Goal: Task Accomplishment & Management: Use online tool/utility

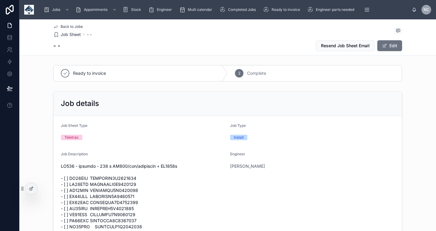
click at [74, 27] on span "Back to Jobs" at bounding box center [72, 26] width 22 height 5
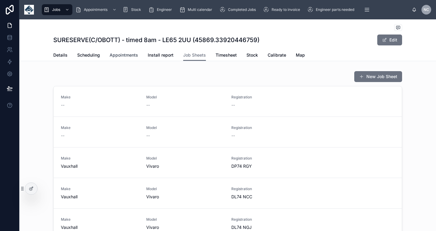
click at [122, 53] on span "Appointments" at bounding box center [124, 55] width 28 height 6
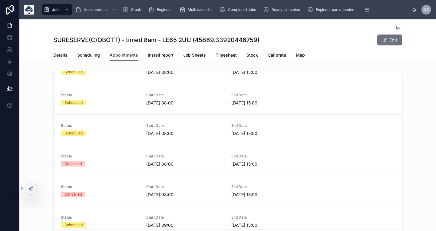
scroll to position [126, 0]
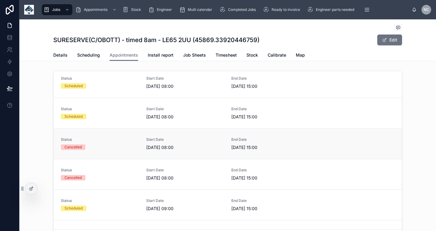
click at [197, 149] on span "[DATE] 08:00" at bounding box center [185, 147] width 78 height 6
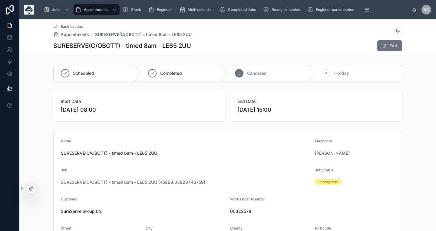
click at [134, 107] on span "[DATE] 08:00" at bounding box center [139, 110] width 157 height 8
click at [394, 48] on button "Edit" at bounding box center [389, 45] width 25 height 11
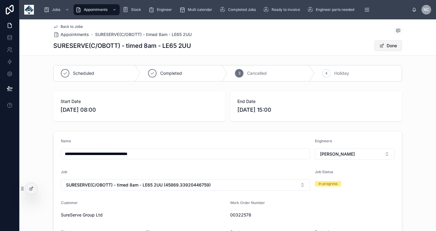
click at [390, 41] on button "Done" at bounding box center [388, 45] width 28 height 11
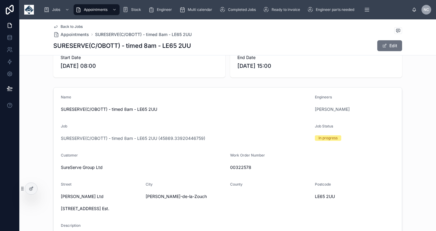
scroll to position [52, 0]
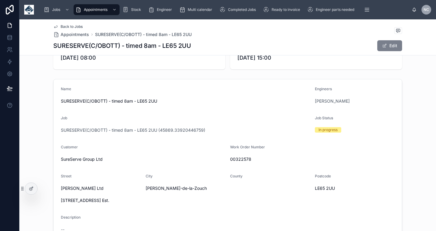
click at [393, 42] on button "Edit" at bounding box center [389, 45] width 25 height 11
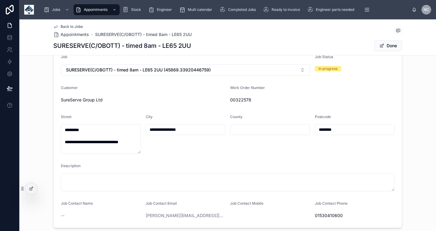
scroll to position [0, 0]
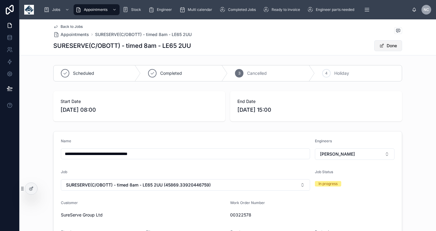
click at [384, 46] on span at bounding box center [381, 45] width 5 height 5
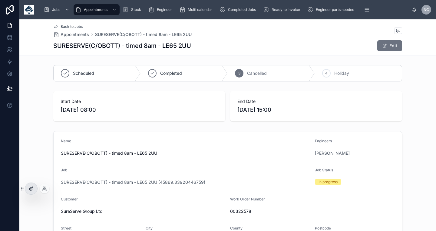
click at [35, 185] on div at bounding box center [31, 189] width 12 height 12
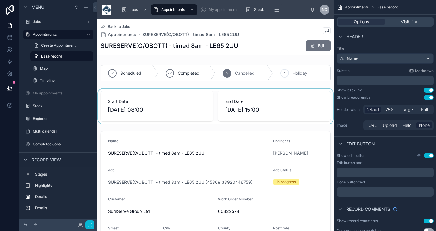
click at [173, 115] on div at bounding box center [215, 106] width 237 height 35
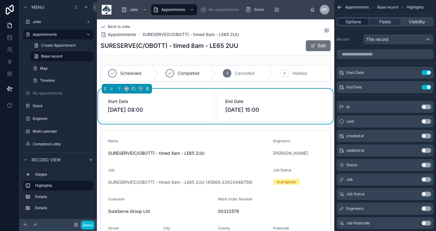
click at [354, 22] on span "Options" at bounding box center [352, 22] width 15 height 6
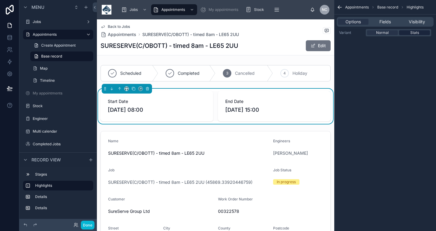
click at [411, 32] on span "Stats" at bounding box center [414, 32] width 9 height 5
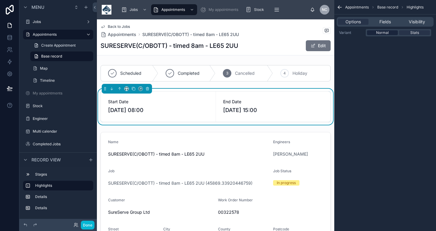
click at [386, 32] on span "Normal" at bounding box center [382, 32] width 13 height 5
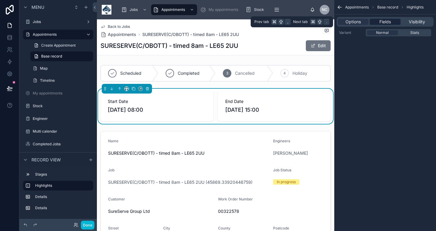
click at [378, 24] on div "Fields" at bounding box center [385, 22] width 31 height 6
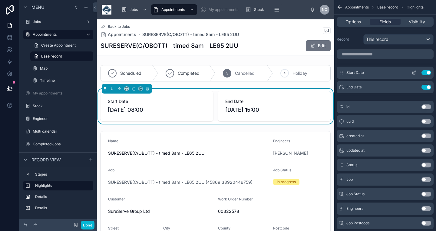
click at [413, 73] on icon "scrollable content" at bounding box center [414, 72] width 2 height 2
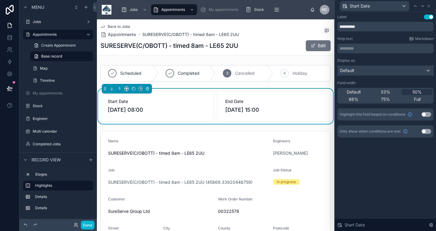
click at [390, 67] on div "Default" at bounding box center [386, 71] width 96 height 10
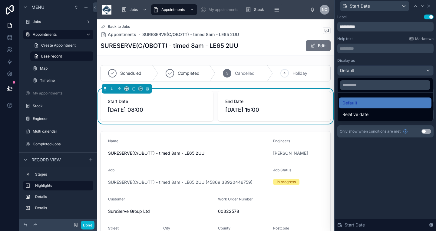
click at [389, 70] on div at bounding box center [385, 115] width 101 height 231
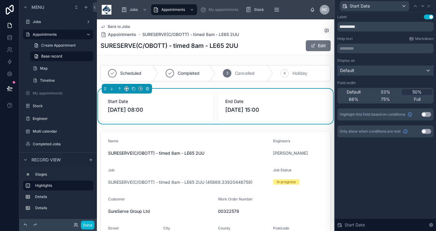
click at [389, 70] on div "Default" at bounding box center [386, 71] width 96 height 10
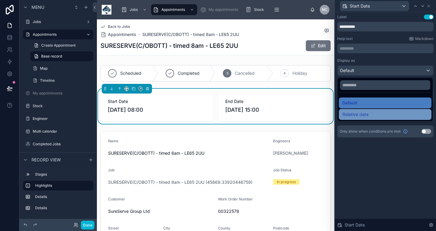
click at [370, 115] on div "Relative date" at bounding box center [384, 114] width 85 height 7
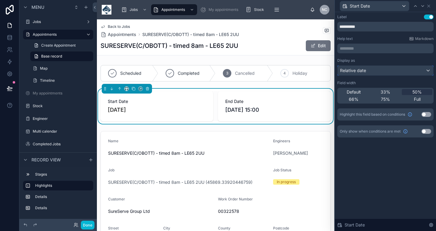
click at [374, 71] on div "Relative date" at bounding box center [386, 71] width 96 height 10
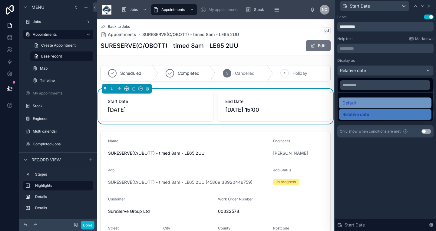
click at [368, 101] on div "Default" at bounding box center [384, 102] width 85 height 7
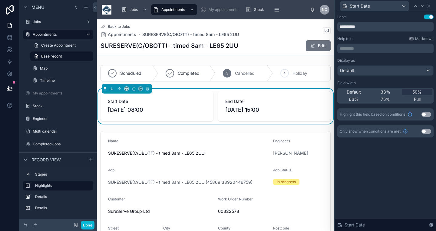
click at [432, 5] on div "Start Date" at bounding box center [385, 6] width 96 height 12
click at [429, 7] on icon at bounding box center [428, 6] width 5 height 5
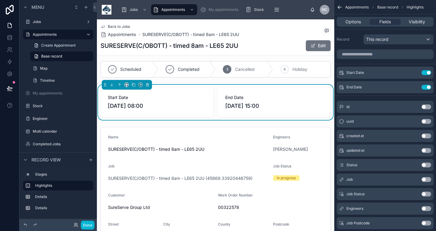
scroll to position [4, 0]
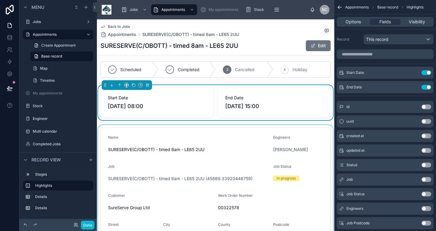
click at [218, 129] on div at bounding box center [215, 223] width 237 height 197
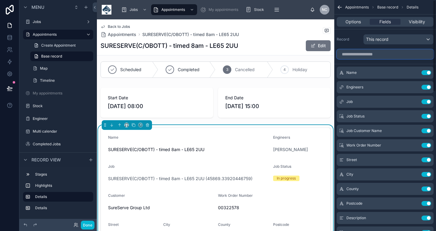
click at [384, 56] on input "scrollable content" at bounding box center [385, 54] width 97 height 10
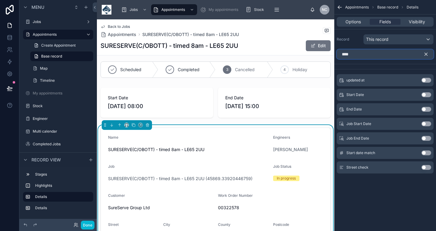
type input "****"
click at [425, 95] on button "Use setting" at bounding box center [426, 94] width 10 height 5
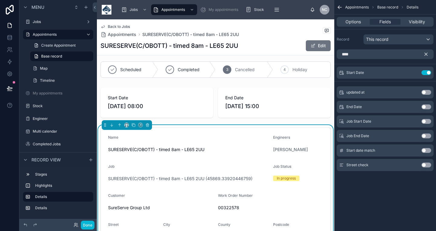
click at [423, 109] on div "Use setting" at bounding box center [426, 106] width 10 height 5
click at [423, 107] on button "Use setting" at bounding box center [426, 106] width 10 height 5
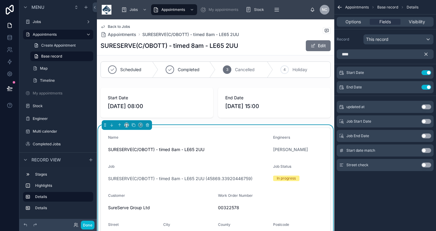
click at [427, 56] on icon "scrollable content" at bounding box center [425, 53] width 5 height 5
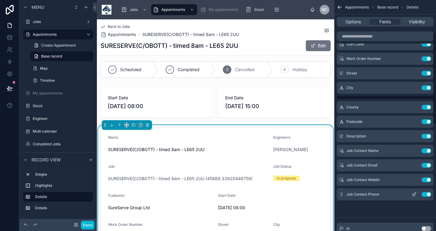
scroll to position [0, 0]
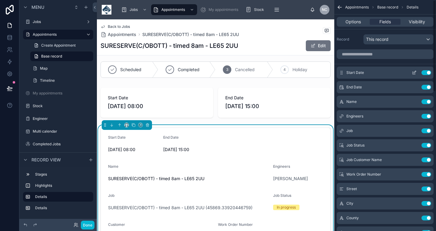
click at [418, 72] on button "scrollable content" at bounding box center [414, 72] width 10 height 5
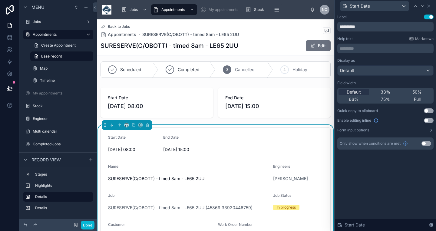
drag, startPoint x: 410, startPoint y: 90, endPoint x: 416, endPoint y: 61, distance: 29.6
click at [410, 90] on div "50%" at bounding box center [417, 92] width 31 height 6
click at [423, 6] on icon at bounding box center [422, 5] width 2 height 1
click at [417, 94] on span "50%" at bounding box center [416, 92] width 9 height 6
click at [267, 32] on div "Back to Jobs Appointments SURESERVE(C/OBOTT) - timed 8am - LE65 2UU" at bounding box center [215, 30] width 230 height 13
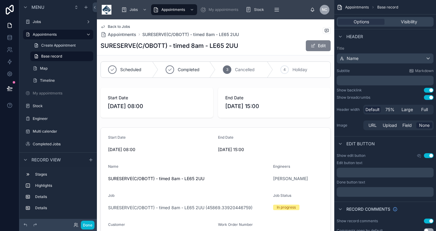
click at [313, 47] on span at bounding box center [313, 45] width 5 height 5
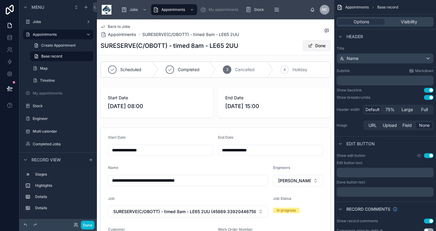
click at [313, 47] on button "Done" at bounding box center [317, 45] width 28 height 11
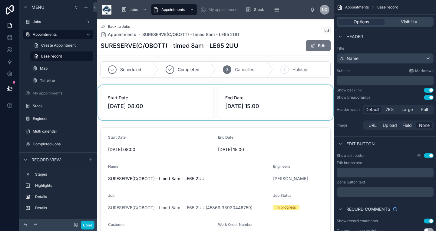
click at [188, 113] on div at bounding box center [215, 102] width 237 height 35
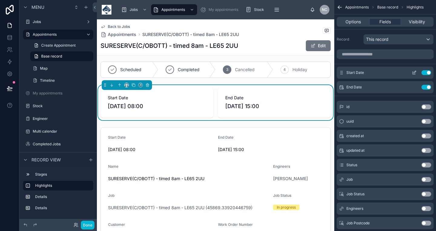
click at [413, 74] on icon "scrollable content" at bounding box center [414, 73] width 3 height 3
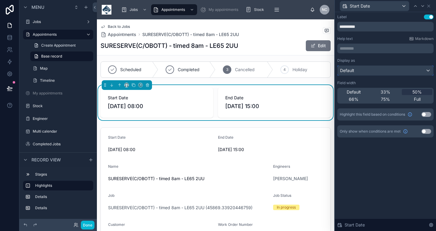
click at [355, 70] on div "Default" at bounding box center [386, 71] width 96 height 10
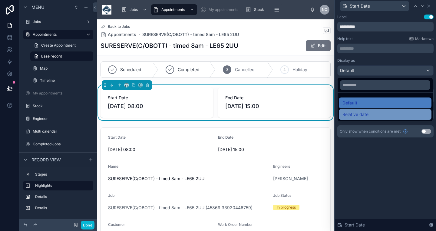
click at [354, 112] on span "Relative date" at bounding box center [355, 114] width 26 height 7
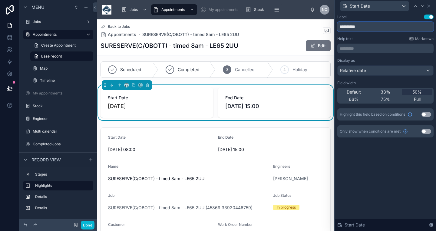
click at [393, 28] on input "**********" at bounding box center [385, 27] width 96 height 10
click at [428, 6] on icon at bounding box center [428, 6] width 2 height 2
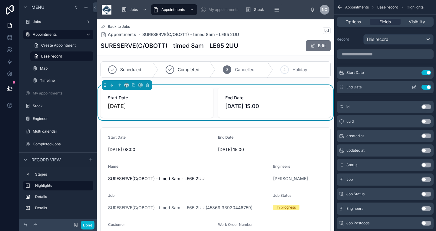
click at [423, 87] on button "Use setting" at bounding box center [426, 87] width 10 height 5
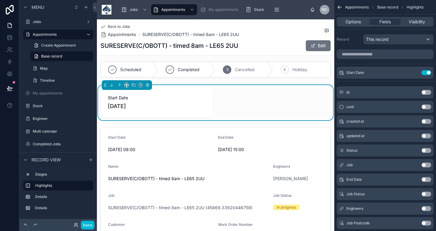
click at [120, 27] on span "Back to Jobs" at bounding box center [119, 26] width 22 height 5
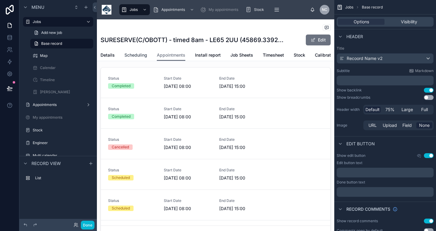
click at [140, 54] on span "Scheduling" at bounding box center [135, 55] width 23 height 6
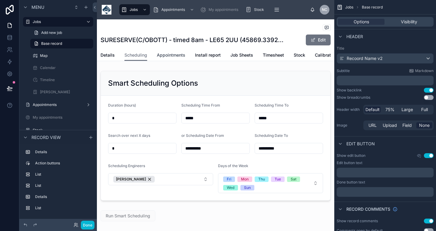
click at [176, 56] on span "Appointments" at bounding box center [171, 55] width 28 height 6
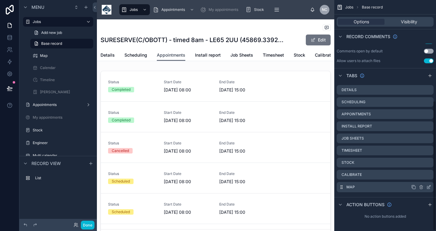
scroll to position [179, 0]
click at [430, 206] on icon "scrollable content" at bounding box center [429, 204] width 5 height 5
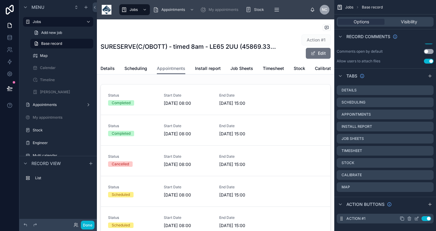
click at [416, 219] on icon "scrollable content" at bounding box center [417, 218] width 2 height 2
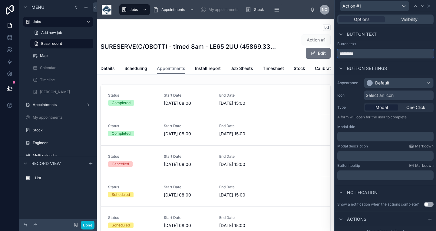
click at [382, 52] on input "*********" at bounding box center [385, 54] width 96 height 10
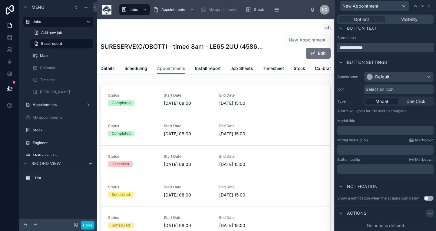
type input "**********"
click at [429, 214] on icon at bounding box center [429, 213] width 5 height 5
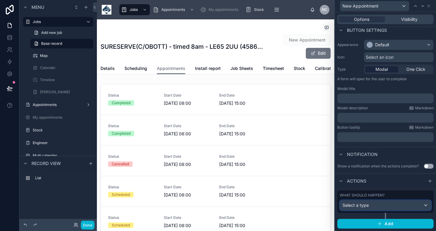
click at [371, 203] on div "Select a type" at bounding box center [385, 205] width 91 height 10
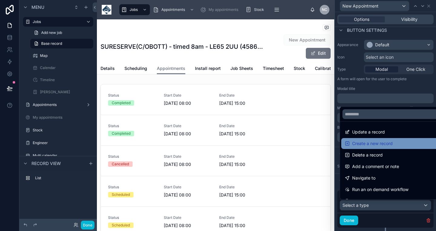
click at [384, 143] on span "Create a new record" at bounding box center [372, 143] width 41 height 7
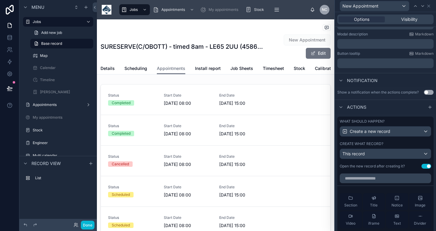
scroll to position [163, 0]
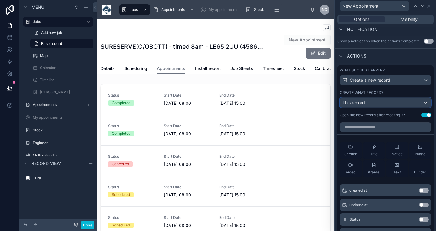
click at [373, 104] on div "This record" at bounding box center [385, 103] width 91 height 10
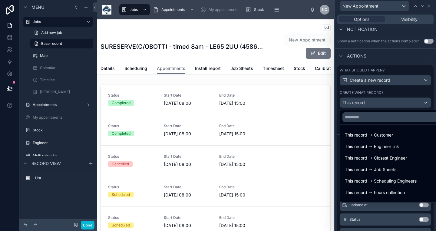
click at [373, 104] on div at bounding box center [385, 115] width 101 height 231
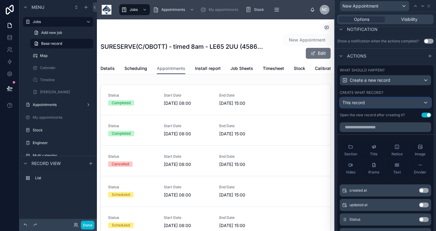
click at [374, 104] on div "This record" at bounding box center [385, 103] width 91 height 10
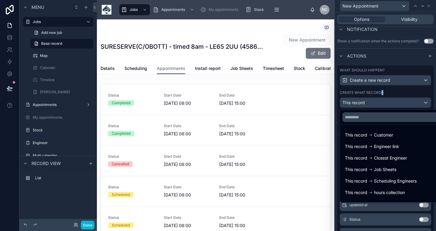
click at [374, 104] on div at bounding box center [385, 115] width 101 height 231
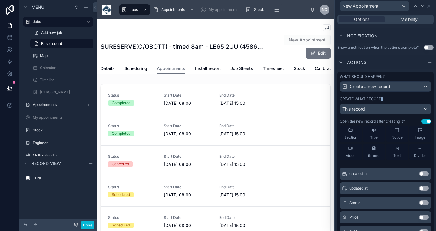
scroll to position [0, 0]
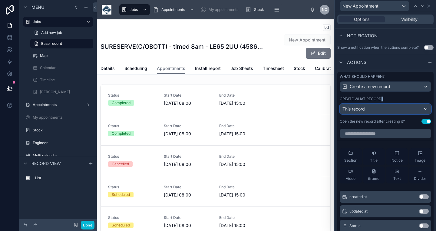
click at [381, 105] on div "This record" at bounding box center [385, 109] width 91 height 10
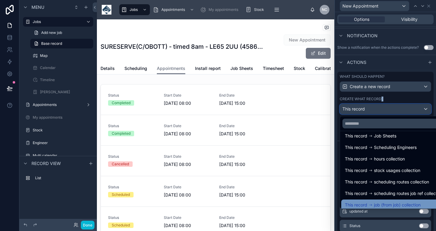
scroll to position [43, 0]
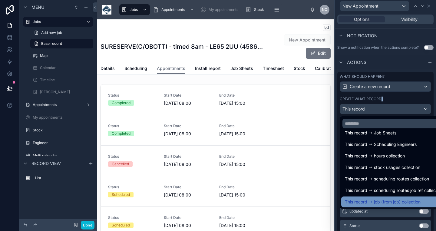
click at [382, 200] on span "job (from job) collection" at bounding box center [397, 201] width 47 height 7
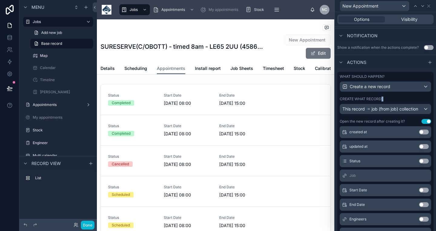
scroll to position [65, 0]
click at [422, 191] on button "Use setting" at bounding box center [424, 189] width 10 height 5
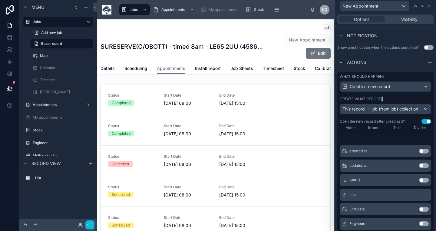
scroll to position [85, 0]
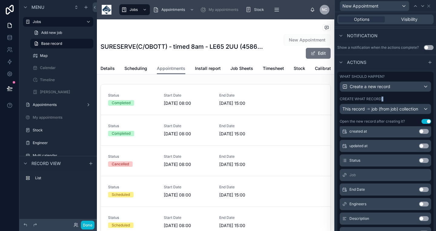
click at [422, 187] on button "Use setting" at bounding box center [424, 189] width 10 height 5
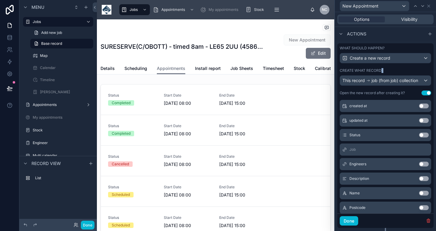
scroll to position [92, 0]
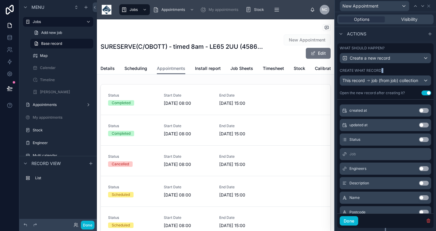
click at [423, 139] on button "Use setting" at bounding box center [424, 139] width 10 height 5
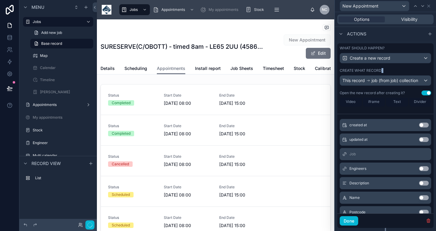
scroll to position [107, 0]
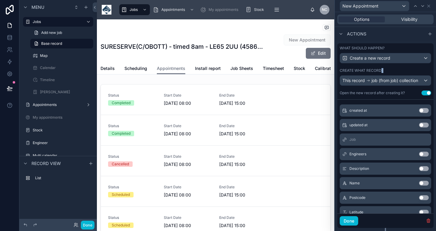
click at [424, 156] on button "Use setting" at bounding box center [424, 154] width 10 height 5
click at [424, 155] on button "Use setting" at bounding box center [424, 154] width 10 height 5
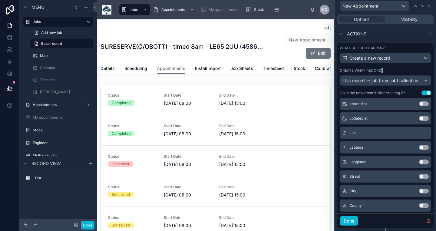
scroll to position [177, 0]
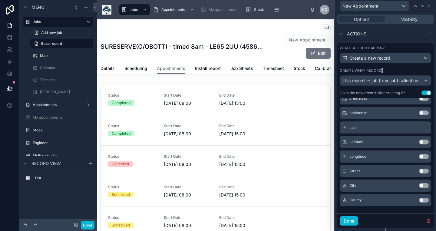
click at [423, 171] on button "Use setting" at bounding box center [424, 171] width 10 height 5
click at [420, 186] on button "Use setting" at bounding box center [424, 185] width 10 height 5
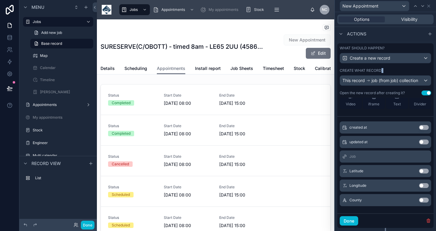
click at [421, 199] on button "Use setting" at bounding box center [424, 200] width 10 height 5
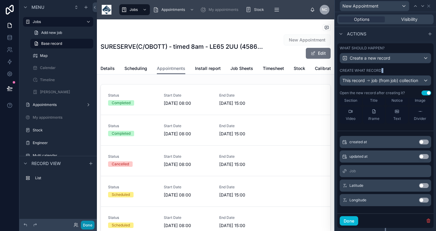
click at [87, 226] on button "Done" at bounding box center [88, 225] width 14 height 9
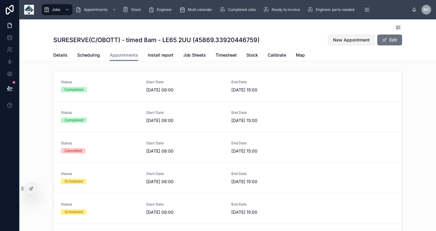
click at [356, 40] on span "New Appointment" at bounding box center [351, 40] width 37 height 6
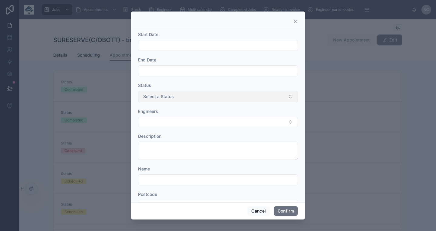
click at [260, 94] on button "Select a Status" at bounding box center [218, 97] width 160 height 12
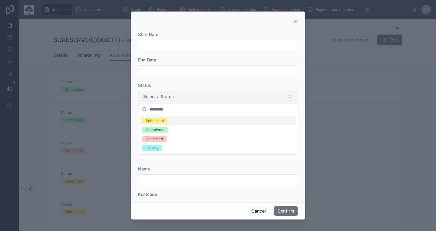
click at [260, 94] on button "Select a Status" at bounding box center [218, 97] width 160 height 12
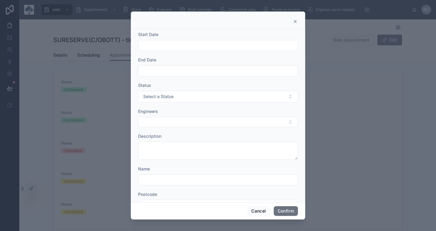
click at [294, 24] on icon at bounding box center [295, 21] width 5 height 5
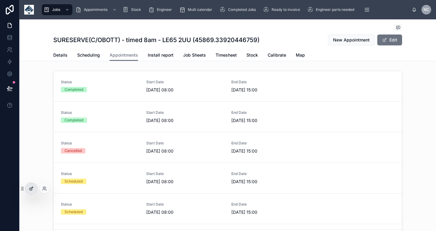
click at [32, 186] on div at bounding box center [31, 189] width 12 height 12
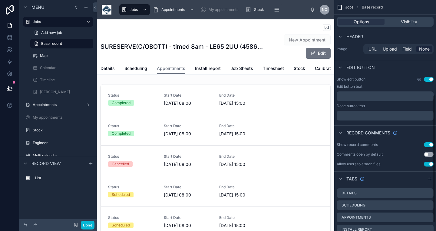
scroll to position [1, 0]
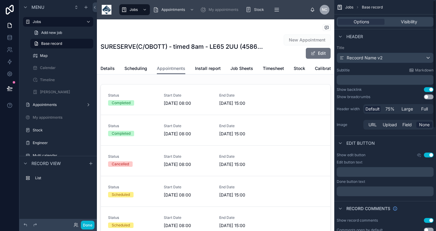
click at [312, 41] on span "New Appointment" at bounding box center [307, 40] width 47 height 6
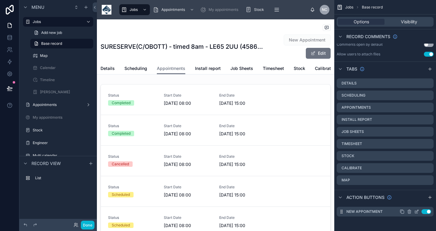
click at [416, 212] on icon "scrollable content" at bounding box center [417, 211] width 2 height 2
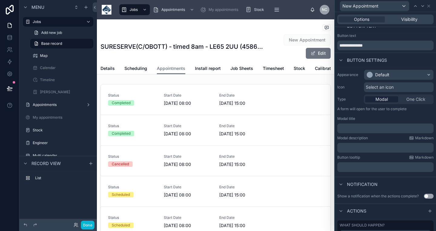
scroll to position [70, 0]
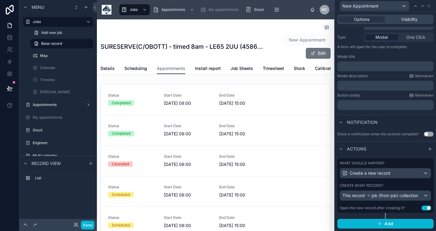
click at [396, 206] on div "Open the new record after creating it?" at bounding box center [372, 208] width 65 height 5
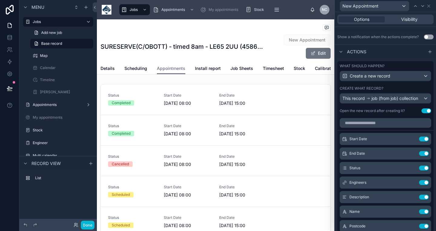
scroll to position [177, 0]
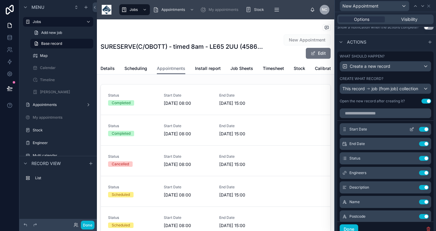
click at [412, 129] on icon at bounding box center [411, 129] width 5 height 5
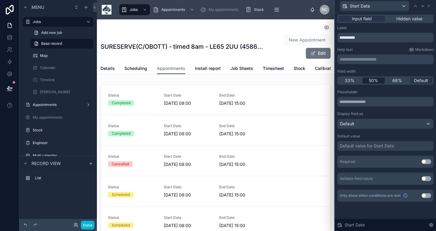
click at [373, 81] on span "50%" at bounding box center [373, 80] width 9 height 6
click at [422, 8] on icon at bounding box center [422, 6] width 5 height 5
click at [376, 81] on span "50%" at bounding box center [373, 80] width 9 height 6
click at [424, 5] on icon at bounding box center [422, 6] width 5 height 5
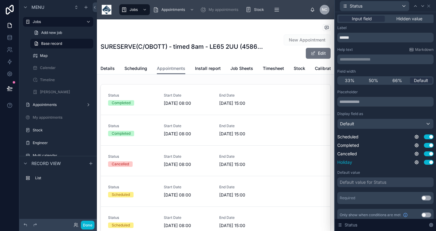
click at [429, 161] on button "Use setting" at bounding box center [429, 162] width 10 height 5
click at [381, 184] on div "Default value for Status" at bounding box center [363, 182] width 47 height 6
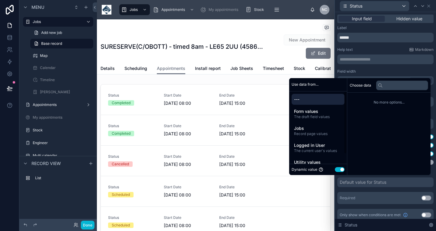
click at [335, 169] on button "Use setting" at bounding box center [340, 169] width 10 height 5
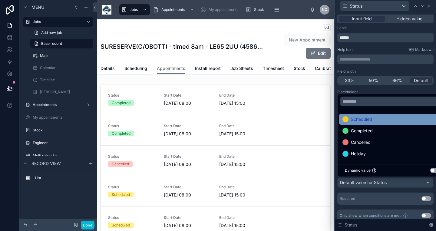
click at [359, 119] on span "Scheduled" at bounding box center [361, 119] width 21 height 7
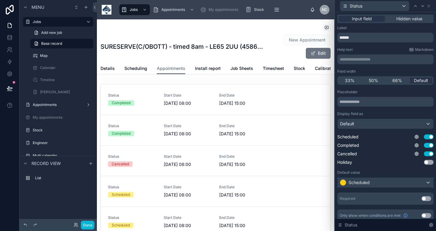
click at [398, 180] on div "Scheduled" at bounding box center [386, 183] width 96 height 10
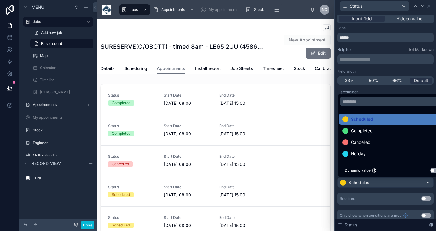
click at [390, 186] on div at bounding box center [385, 115] width 101 height 231
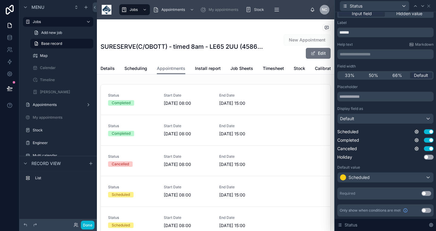
scroll to position [0, 0]
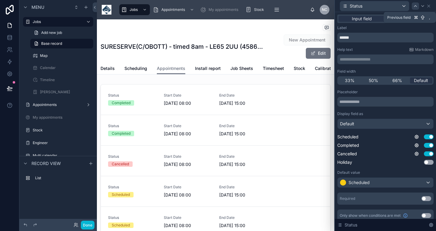
click at [416, 8] on icon at bounding box center [415, 6] width 5 height 5
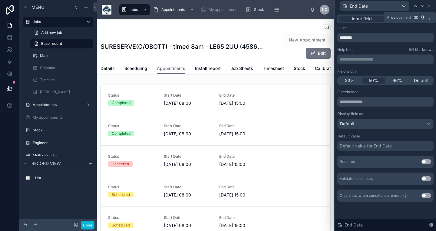
click at [416, 8] on icon at bounding box center [415, 6] width 5 height 5
click at [429, 162] on button "Use setting" at bounding box center [426, 161] width 10 height 5
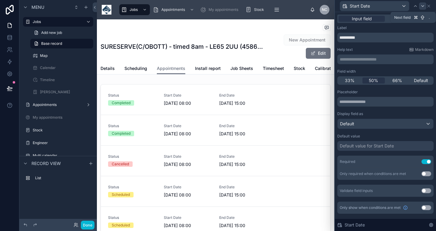
click at [423, 6] on icon at bounding box center [422, 6] width 5 height 5
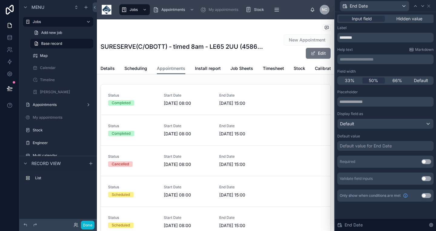
click at [430, 163] on button "Use setting" at bounding box center [426, 161] width 10 height 5
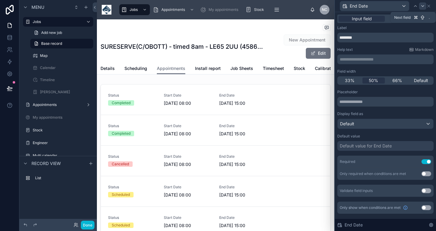
click at [422, 6] on icon at bounding box center [422, 6] width 5 height 5
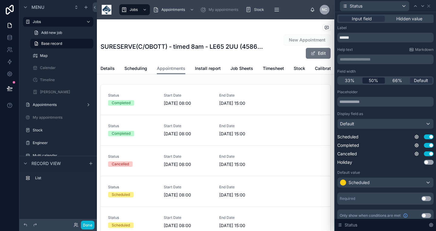
click at [379, 83] on div "50%" at bounding box center [373, 80] width 23 height 6
click at [423, 8] on icon at bounding box center [422, 6] width 5 height 5
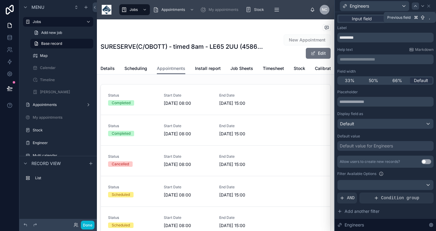
click at [414, 9] on div at bounding box center [415, 5] width 7 height 7
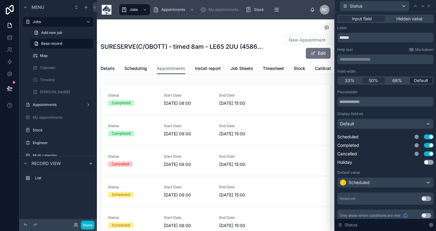
click at [415, 78] on span "Default" at bounding box center [421, 80] width 14 height 6
click at [423, 8] on icon at bounding box center [422, 6] width 5 height 5
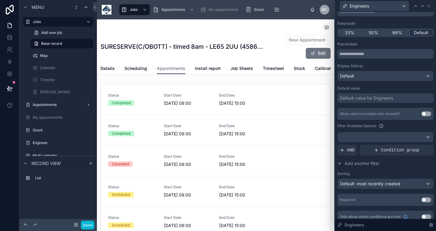
scroll to position [54, 0]
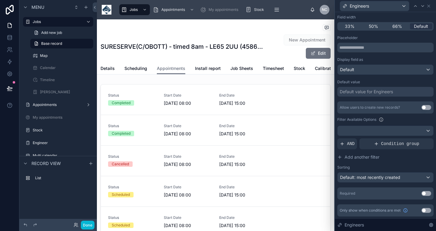
click at [425, 196] on button "Use setting" at bounding box center [426, 193] width 10 height 5
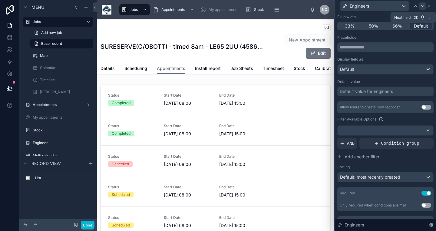
click at [425, 6] on icon at bounding box center [422, 6] width 5 height 5
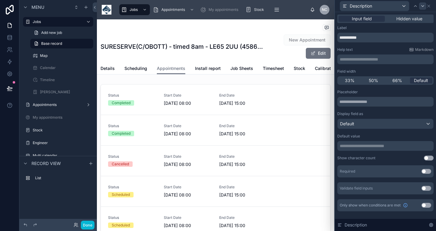
click at [423, 8] on icon at bounding box center [422, 6] width 5 height 5
click at [427, 171] on button "Use setting" at bounding box center [426, 171] width 10 height 5
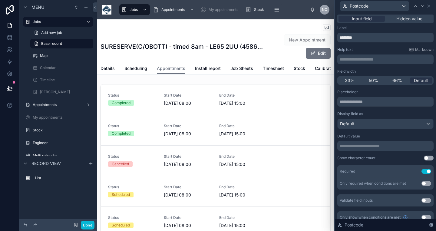
click at [386, 147] on p "**********" at bounding box center [386, 146] width 93 height 6
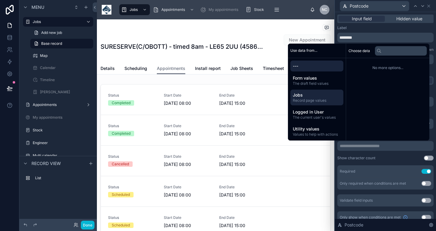
click at [312, 95] on span "Jobs" at bounding box center [317, 95] width 48 height 6
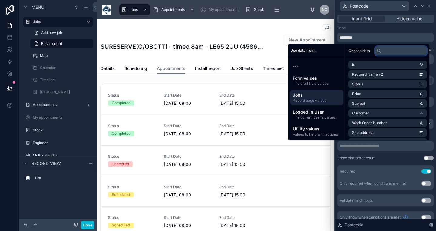
click at [387, 53] on input "text" at bounding box center [401, 51] width 52 height 10
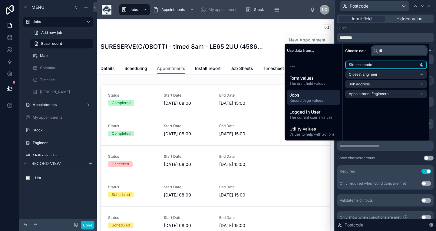
type input "**"
click at [384, 64] on li "Site postcode" at bounding box center [386, 65] width 82 height 8
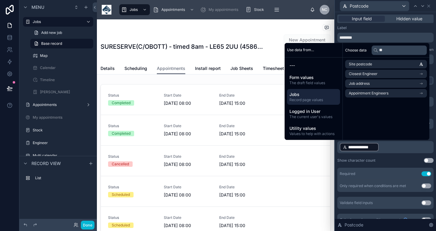
click at [392, 156] on div "**********" at bounding box center [385, 149] width 96 height 119
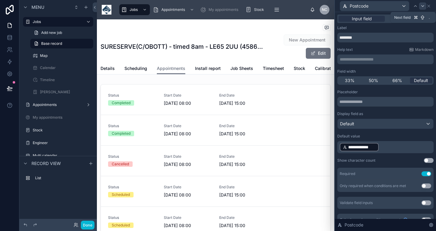
click at [424, 7] on icon at bounding box center [422, 6] width 5 height 5
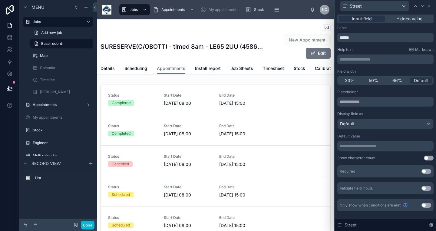
click at [397, 145] on p "**********" at bounding box center [386, 146] width 93 height 6
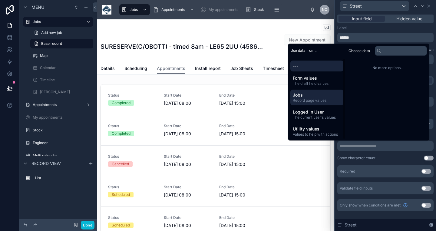
click at [311, 92] on span "Jobs" at bounding box center [317, 95] width 48 height 6
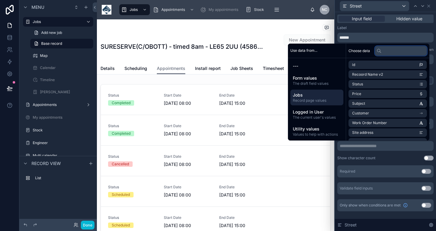
click at [389, 53] on input "text" at bounding box center [401, 51] width 52 height 10
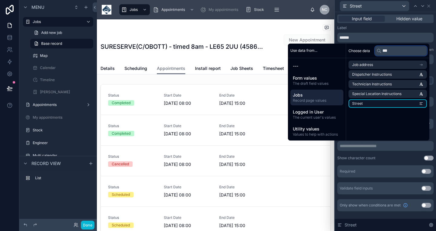
type input "***"
click at [377, 103] on li "Street" at bounding box center [387, 103] width 78 height 8
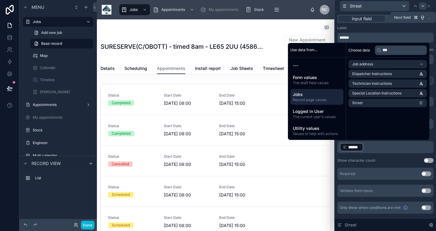
click at [423, 7] on icon at bounding box center [422, 5] width 2 height 1
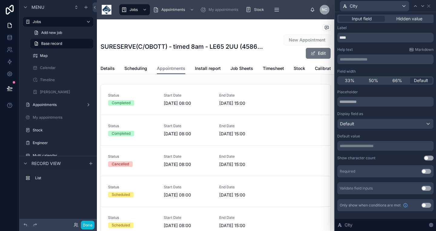
click at [369, 146] on p "**********" at bounding box center [386, 146] width 93 height 6
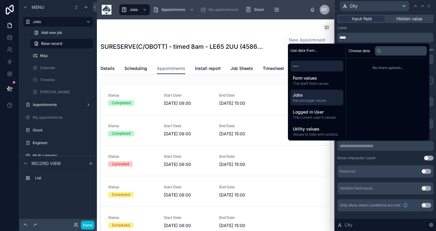
click at [310, 92] on span "Jobs" at bounding box center [317, 95] width 48 height 6
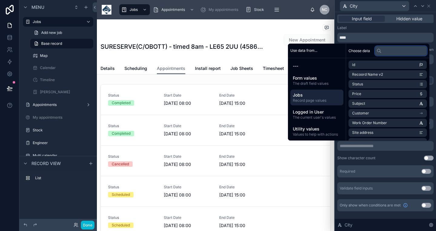
click at [390, 52] on input "text" at bounding box center [401, 51] width 52 height 10
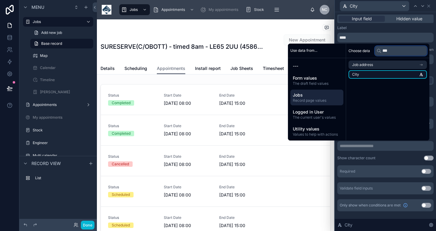
type input "***"
click at [388, 73] on li "City" at bounding box center [387, 74] width 78 height 8
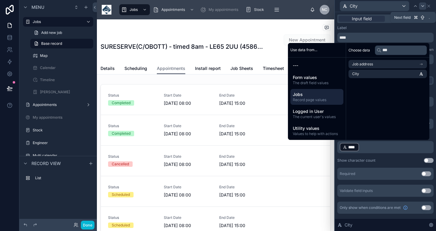
click at [422, 6] on icon at bounding box center [422, 6] width 5 height 5
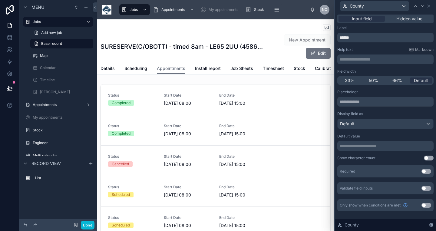
click at [361, 148] on p "**********" at bounding box center [386, 146] width 93 height 6
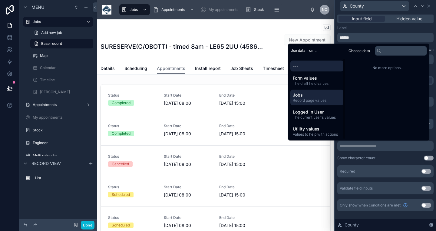
click at [307, 98] on span "Record page values" at bounding box center [317, 100] width 48 height 5
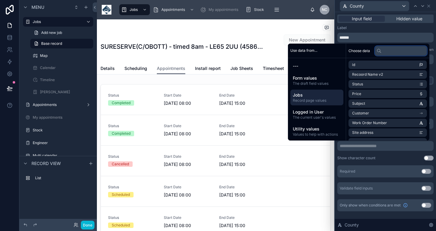
click at [387, 54] on input "text" at bounding box center [401, 51] width 52 height 10
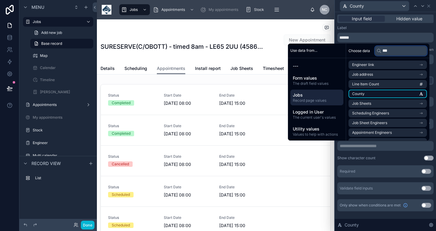
type input "***"
click at [368, 94] on li "County" at bounding box center [387, 94] width 78 height 8
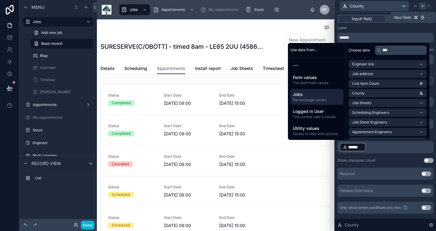
click at [420, 7] on icon at bounding box center [422, 6] width 5 height 5
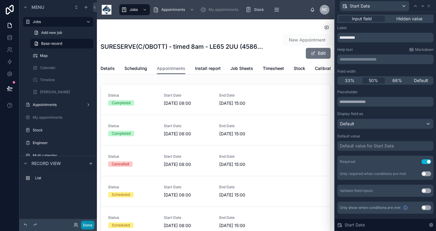
click at [91, 224] on button "Done" at bounding box center [88, 225] width 14 height 9
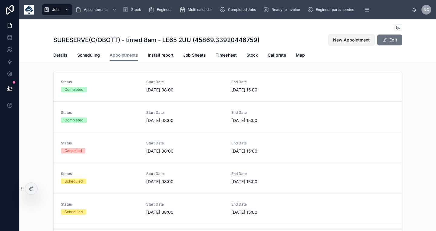
click at [339, 42] on span "New Appointment" at bounding box center [351, 40] width 37 height 6
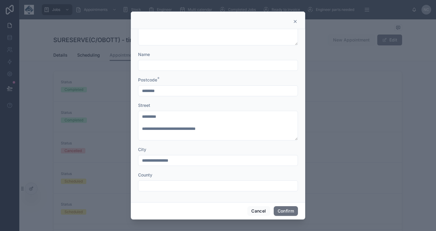
scroll to position [0, 0]
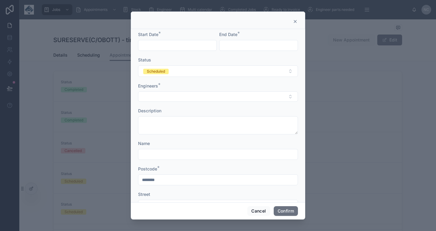
click at [296, 21] on icon at bounding box center [295, 21] width 5 height 5
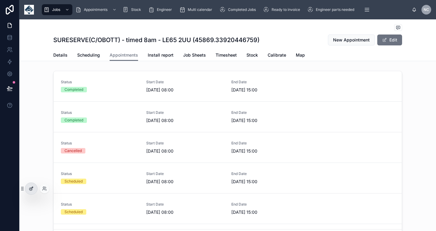
click at [31, 192] on div at bounding box center [31, 189] width 12 height 12
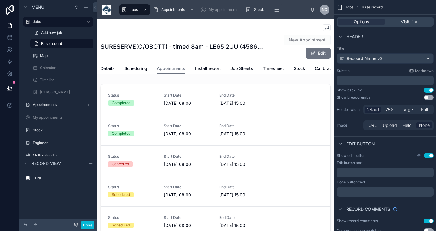
scroll to position [186, 0]
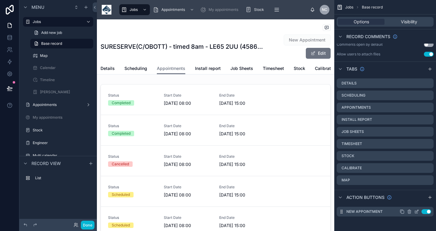
click at [416, 212] on icon "scrollable content" at bounding box center [417, 211] width 2 height 2
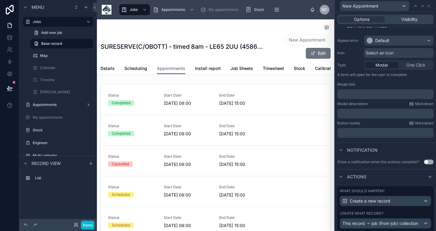
scroll to position [70, 0]
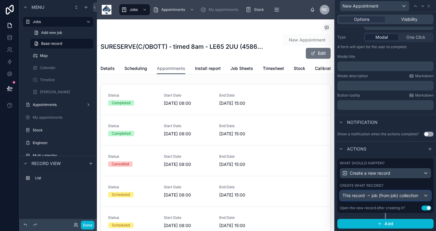
click at [393, 194] on span "job (from job) collection" at bounding box center [394, 196] width 47 height 6
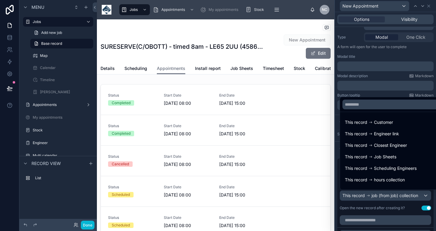
click at [393, 194] on div at bounding box center [385, 115] width 101 height 231
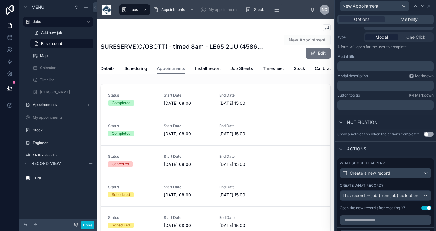
scroll to position [200, 0]
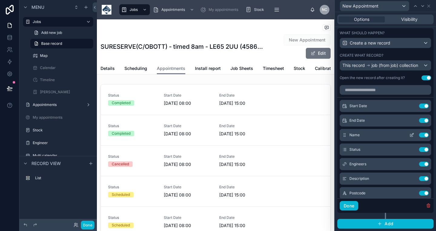
click at [413, 136] on icon at bounding box center [411, 135] width 5 height 5
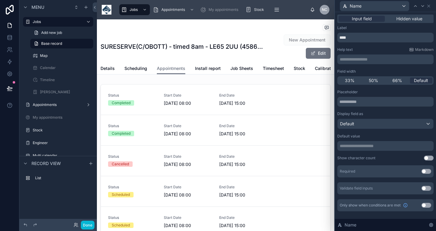
click at [378, 80] on div "50%" at bounding box center [373, 80] width 23 height 6
click at [422, 6] on icon at bounding box center [422, 6] width 5 height 5
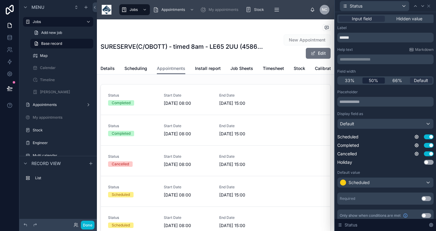
click at [376, 82] on span "50%" at bounding box center [373, 80] width 9 height 6
click at [422, 6] on icon at bounding box center [422, 5] width 2 height 1
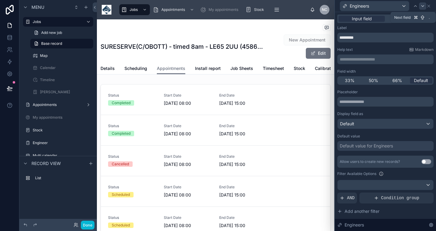
click at [421, 8] on icon at bounding box center [422, 6] width 5 height 5
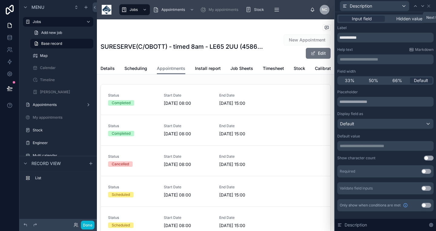
click at [421, 8] on icon at bounding box center [422, 6] width 5 height 5
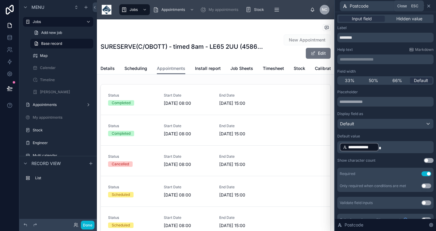
click at [428, 7] on icon at bounding box center [428, 6] width 5 height 5
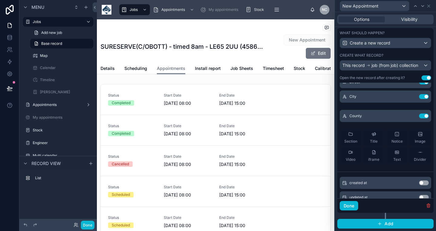
scroll to position [111, 0]
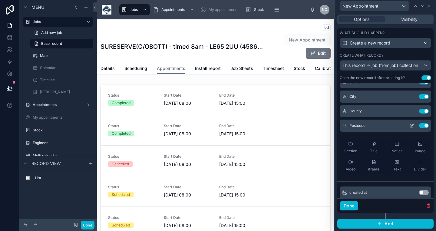
click at [344, 125] on icon at bounding box center [344, 125] width 5 height 5
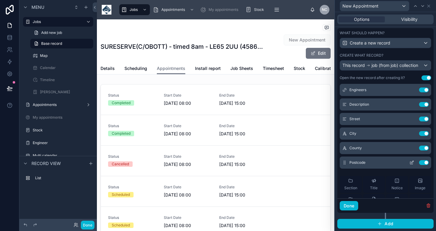
scroll to position [61, 0]
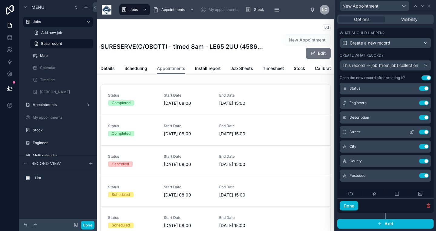
click at [413, 135] on div "Street Use setting" at bounding box center [385, 132] width 91 height 12
click at [411, 132] on icon at bounding box center [411, 132] width 5 height 5
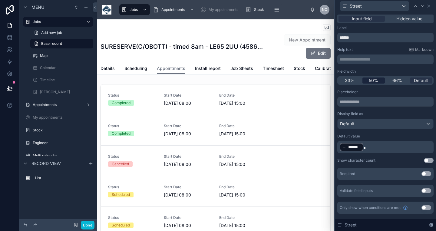
click at [375, 81] on span "50%" at bounding box center [373, 80] width 9 height 6
click at [423, 7] on icon at bounding box center [422, 6] width 5 height 5
click at [373, 78] on span "50%" at bounding box center [373, 80] width 9 height 6
click at [423, 8] on icon at bounding box center [422, 6] width 5 height 5
click at [377, 76] on div "Field width 33% 50% 66% Default" at bounding box center [385, 77] width 96 height 16
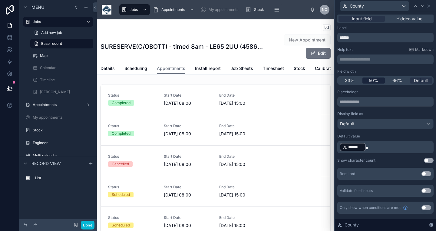
click at [377, 78] on span "50%" at bounding box center [373, 80] width 9 height 6
click at [421, 9] on div at bounding box center [422, 5] width 7 height 7
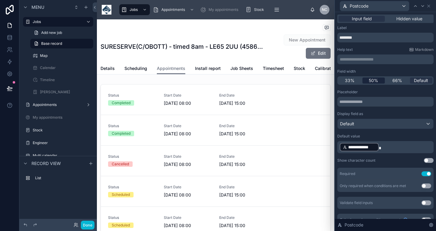
click at [373, 83] on span "50%" at bounding box center [373, 80] width 9 height 6
click at [87, 222] on button "Done" at bounding box center [88, 225] width 14 height 9
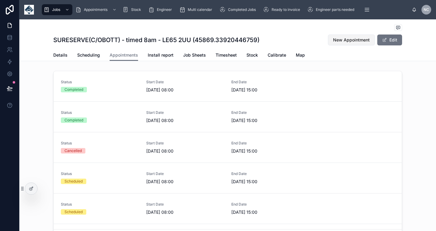
click at [350, 43] on span "New Appointment" at bounding box center [351, 40] width 37 height 6
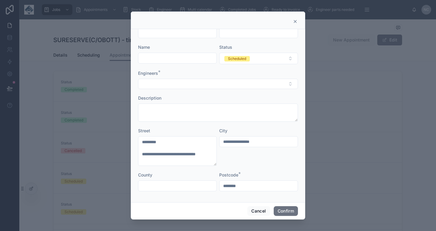
scroll to position [0, 0]
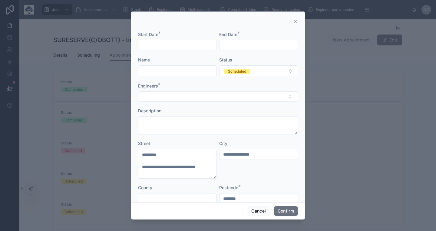
click at [295, 22] on icon at bounding box center [295, 21] width 2 height 2
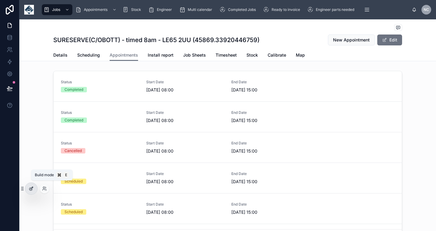
click at [34, 190] on div at bounding box center [31, 189] width 12 height 12
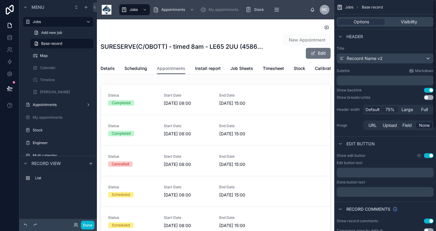
scroll to position [186, 0]
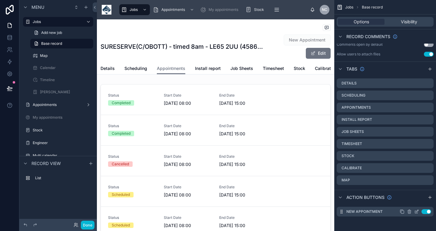
click at [417, 212] on icon "scrollable content" at bounding box center [417, 211] width 2 height 2
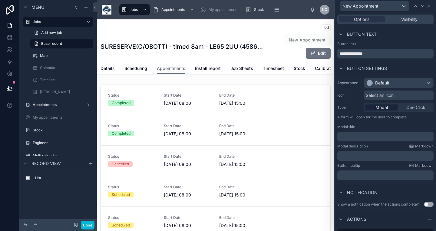
scroll to position [70, 0]
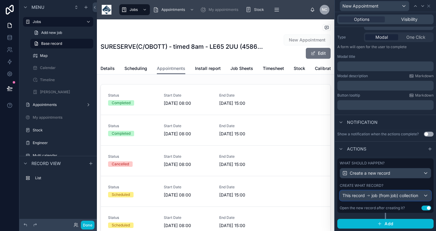
click at [395, 198] on span "job (from job) collection" at bounding box center [394, 196] width 47 height 6
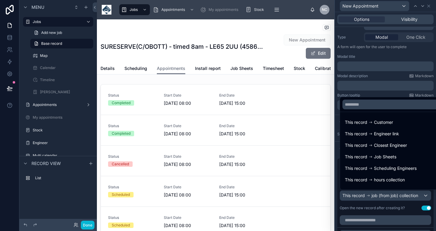
click at [395, 198] on div at bounding box center [385, 115] width 101 height 231
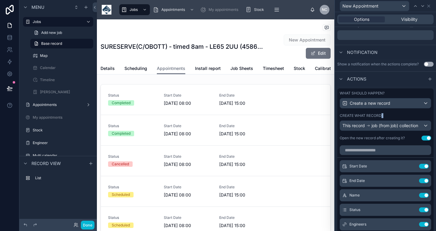
scroll to position [200, 0]
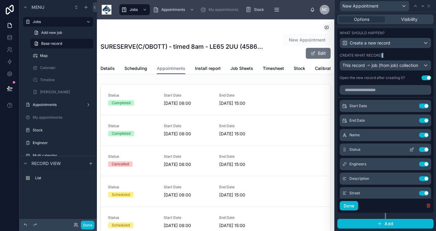
click at [412, 151] on icon at bounding box center [411, 149] width 5 height 5
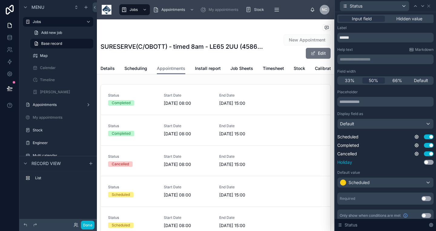
scroll to position [5, 0]
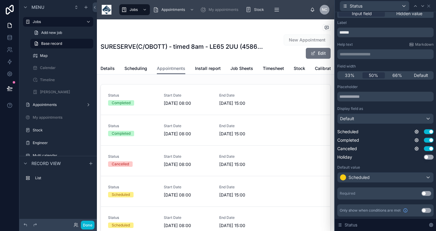
click at [426, 192] on button "Use setting" at bounding box center [426, 193] width 10 height 5
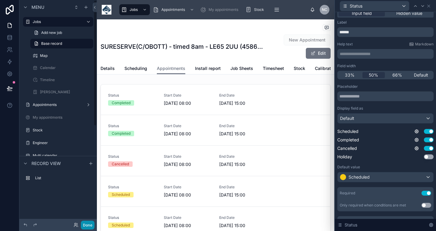
click at [87, 225] on button "Done" at bounding box center [88, 225] width 14 height 9
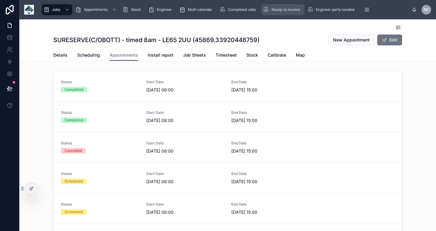
click at [284, 9] on span "Ready to invoice" at bounding box center [286, 9] width 28 height 5
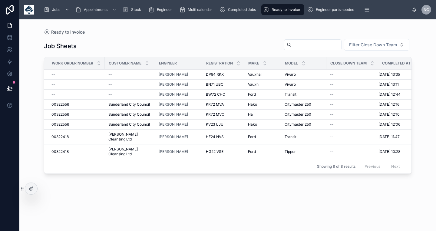
click at [321, 45] on input "text" at bounding box center [317, 45] width 50 height 8
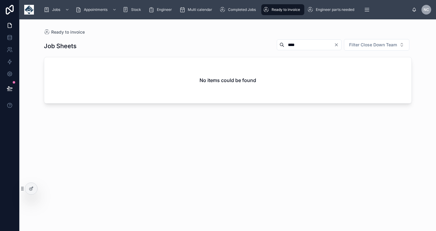
type input "****"
click at [295, 50] on div "****" at bounding box center [309, 44] width 65 height 11
click at [295, 48] on input "****" at bounding box center [309, 45] width 50 height 8
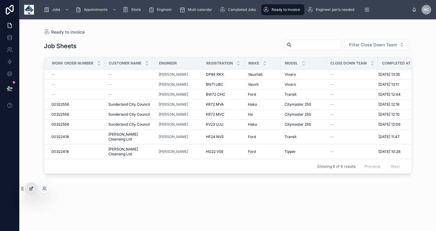
click at [31, 186] on icon at bounding box center [31, 188] width 5 height 5
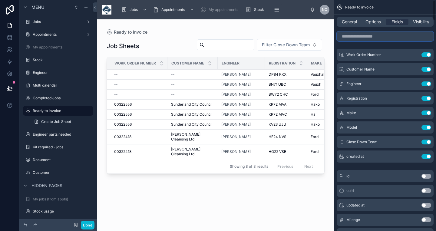
click at [371, 36] on input "scrollable content" at bounding box center [385, 36] width 97 height 10
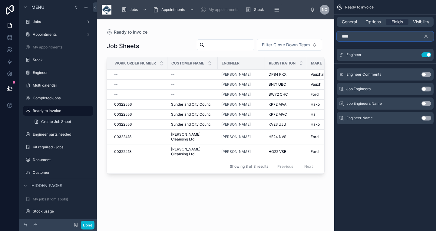
type input "****"
click at [425, 120] on button "Use setting" at bounding box center [426, 118] width 10 height 5
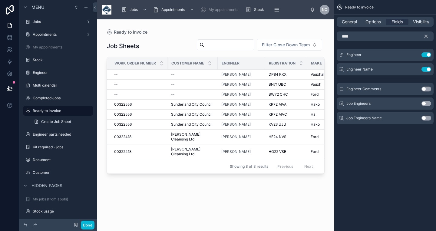
click at [213, 131] on div at bounding box center [215, 121] width 237 height 204
click at [415, 71] on icon "scrollable content" at bounding box center [414, 69] width 3 height 3
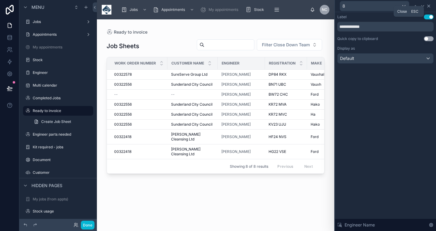
click at [430, 6] on icon at bounding box center [428, 6] width 5 height 5
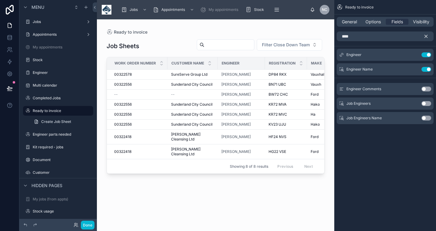
drag, startPoint x: 427, startPoint y: 35, endPoint x: 420, endPoint y: 39, distance: 8.8
click at [427, 35] on icon "scrollable content" at bounding box center [426, 36] width 3 height 3
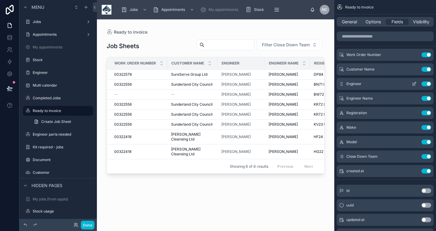
click at [428, 85] on button "Use setting" at bounding box center [426, 83] width 10 height 5
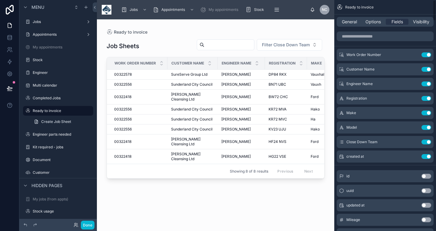
click at [219, 46] on input "text" at bounding box center [229, 45] width 50 height 8
type input "****"
click at [90, 222] on button "Done" at bounding box center [88, 225] width 14 height 9
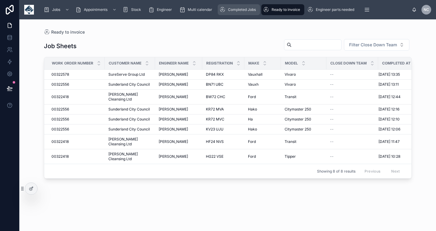
click at [241, 8] on span "Completed Jobs" at bounding box center [242, 9] width 28 height 5
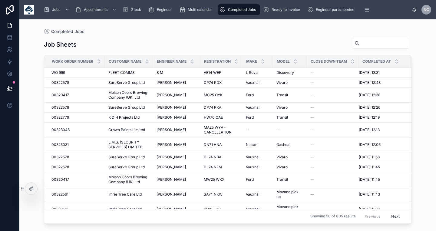
click at [359, 42] on input "text" at bounding box center [384, 43] width 50 height 8
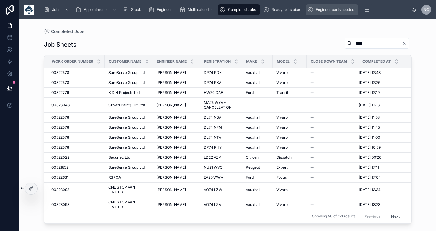
type input "****"
click at [325, 11] on span "Engineer parts needed" at bounding box center [335, 9] width 38 height 5
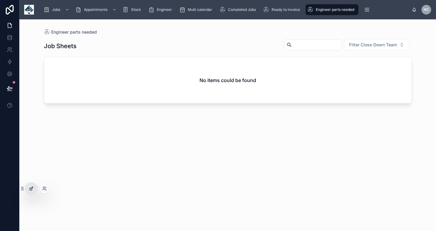
click at [30, 192] on div at bounding box center [31, 189] width 12 height 12
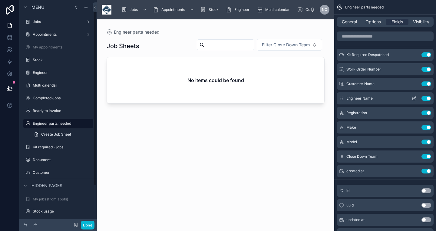
scroll to position [5, 0]
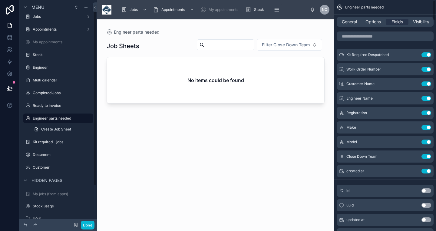
click at [88, 219] on div "Done" at bounding box center [57, 225] width 77 height 12
click at [88, 222] on button "Done" at bounding box center [88, 225] width 14 height 9
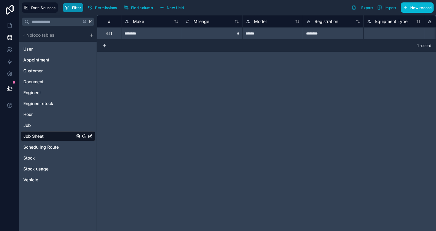
click at [82, 10] on button "Filter" at bounding box center [73, 7] width 21 height 9
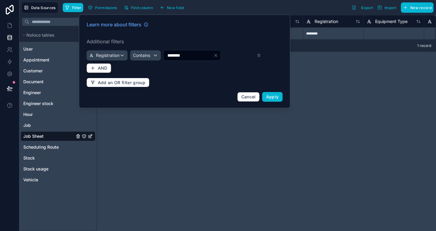
click at [257, 56] on div "********" at bounding box center [211, 55] width 97 height 11
click at [261, 56] on div "Learn more about filters Additional filters Registration Contains ******** AND …" at bounding box center [184, 61] width 203 height 88
click at [260, 56] on icon at bounding box center [259, 55] width 2 height 2
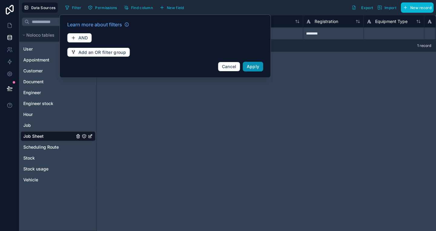
click at [252, 70] on button "Apply" at bounding box center [253, 67] width 21 height 10
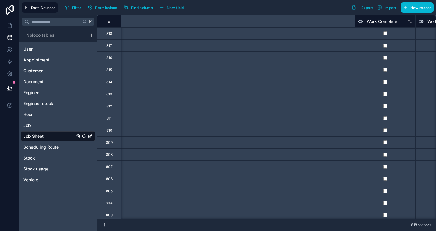
scroll to position [0, 7986]
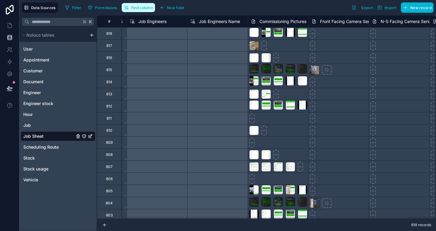
click at [146, 10] on button "Find column" at bounding box center [138, 7] width 33 height 9
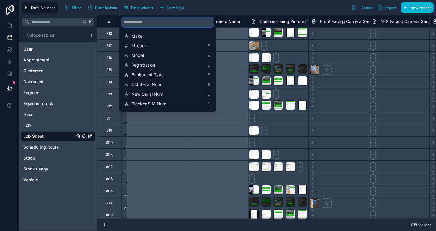
click at [149, 21] on input "scrollable content" at bounding box center [168, 22] width 92 height 10
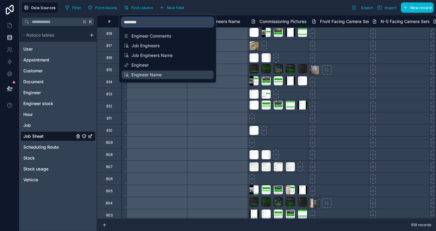
type input "********"
click at [139, 75] on span "Engineer Name" at bounding box center [167, 75] width 73 height 6
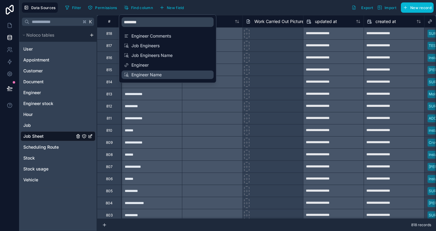
scroll to position [0, 9868]
click at [219, 5] on div "Filter Permissions Find column New field Export Import New record" at bounding box center [248, 7] width 371 height 10
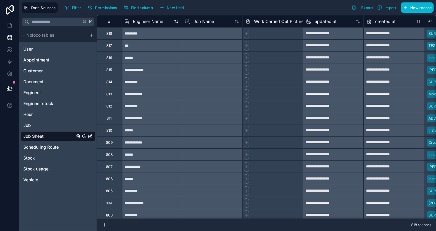
click at [153, 23] on span "Engineer Name" at bounding box center [148, 21] width 30 height 6
